Goal: Obtain resource: Obtain resource

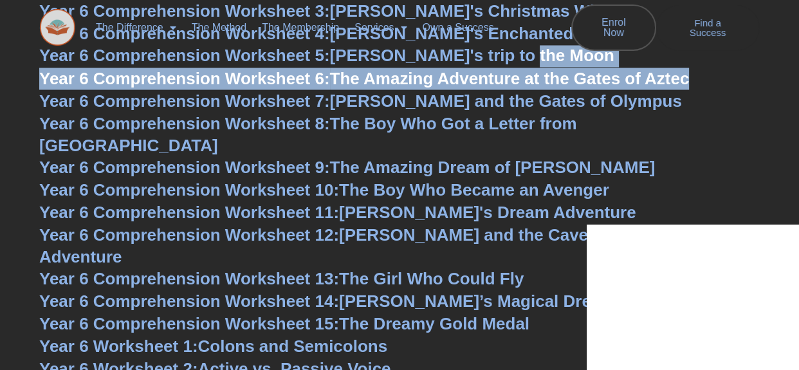
scroll to position [6500, 0]
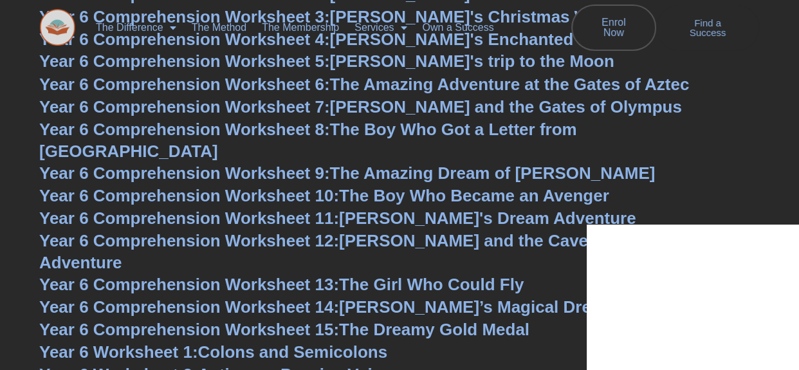
click at [698, 118] on h3 "Year 6 Comprehension Worksheet 8: The Boy Who Got a Letter from [GEOGRAPHIC_DAT…" at bounding box center [399, 140] width 721 height 44
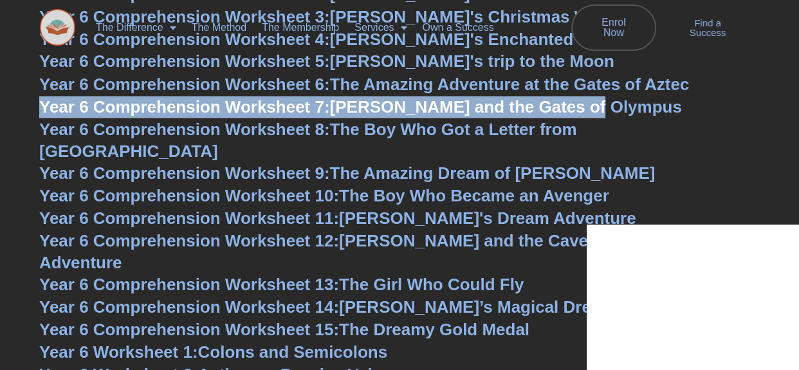
copy link "Year 6 Comprehension Worksheet 7: [PERSON_NAME] and the Gates of Olympus"
drag, startPoint x: 26, startPoint y: 95, endPoint x: 608, endPoint y: 106, distance: 581.2
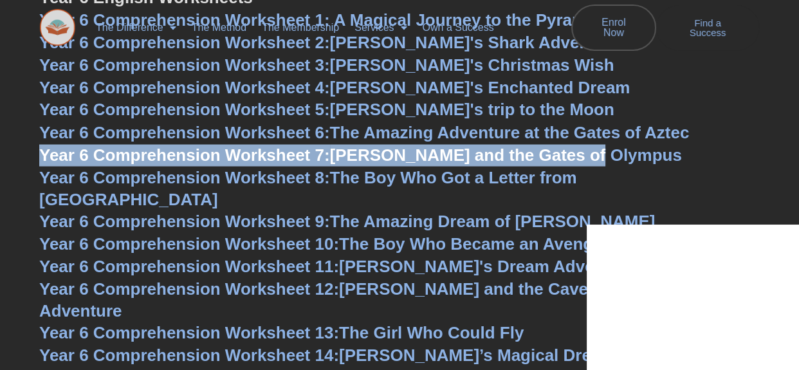
scroll to position [6452, 0]
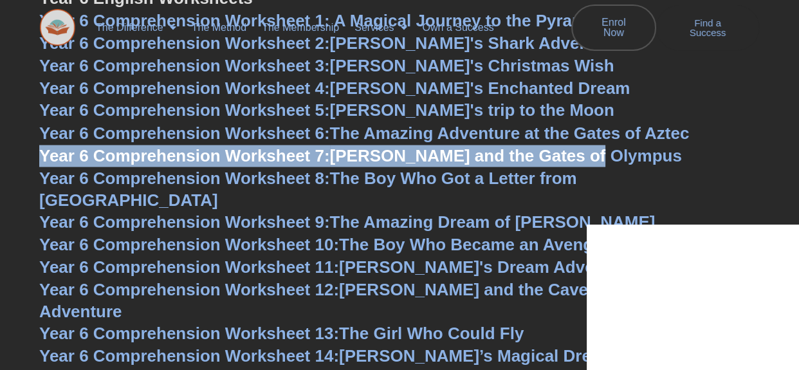
copy link "Year 6 Comprehension Worksheet 7: [PERSON_NAME] and the Gates of Olympus"
drag, startPoint x: 37, startPoint y: 149, endPoint x: 602, endPoint y: 158, distance: 565.8
click at [216, 154] on span "Year 6 Comprehension Worksheet 7:" at bounding box center [184, 154] width 291 height 19
copy link "Year 6 Comprehension Worksheet 7: [PERSON_NAME] and the Gates of Olympus"
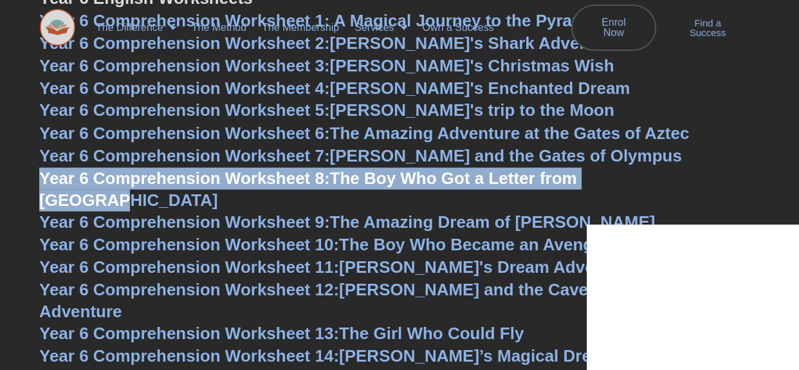
copy link "Year 6 Comprehension Worksheet 8: The Boy Who Got a Letter from [GEOGRAPHIC_DAT…"
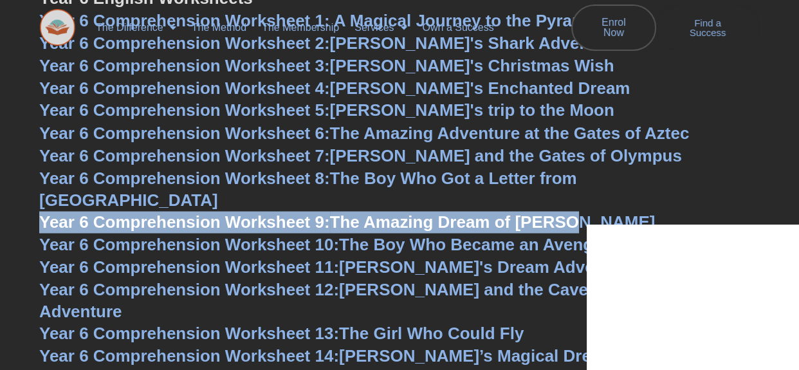
copy link "Year 6 Comprehension Worksheet 9: The Amazing Dream of [PERSON_NAME]"
